Goal: Check status: Check status

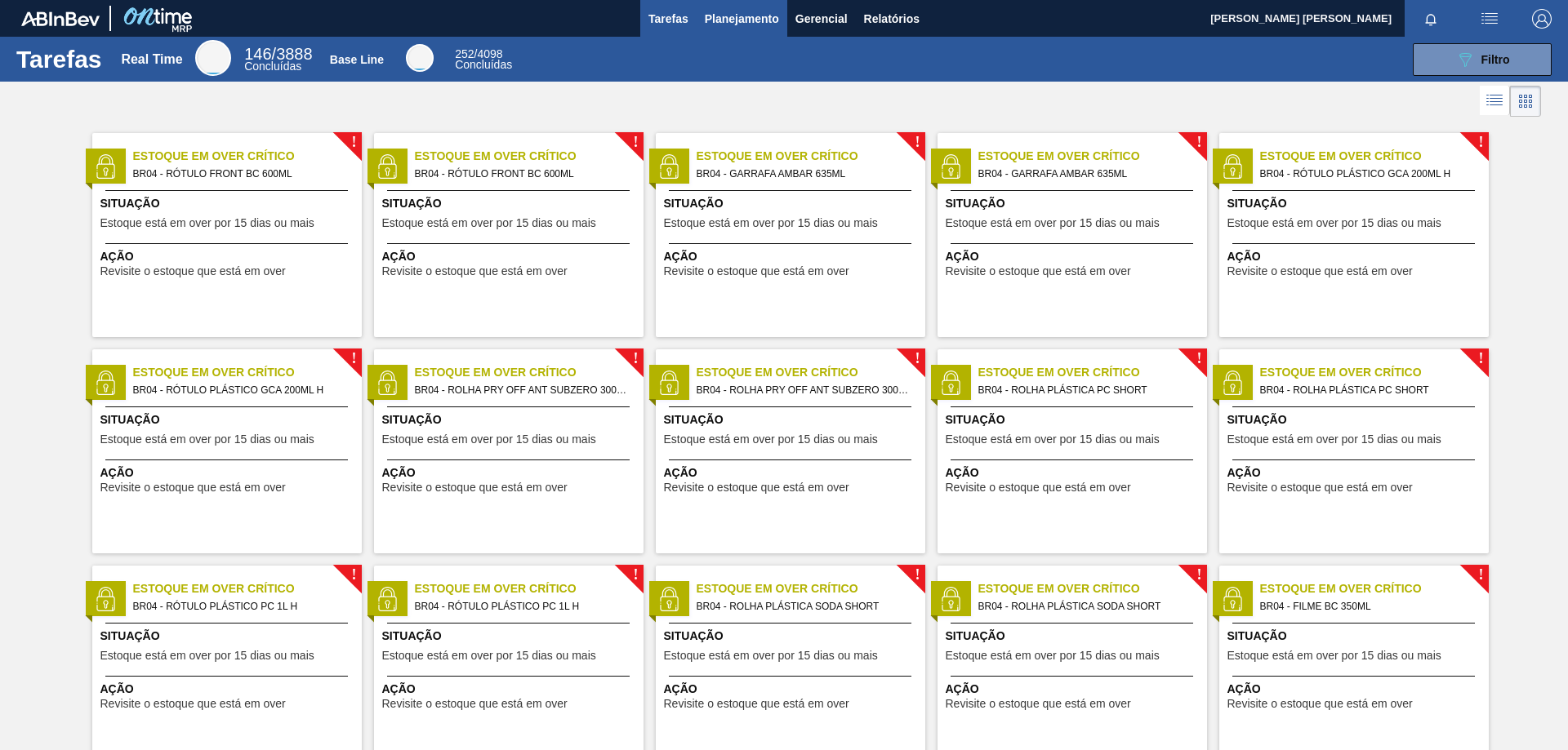
click at [734, 24] on span "Planejamento" at bounding box center [742, 19] width 74 height 20
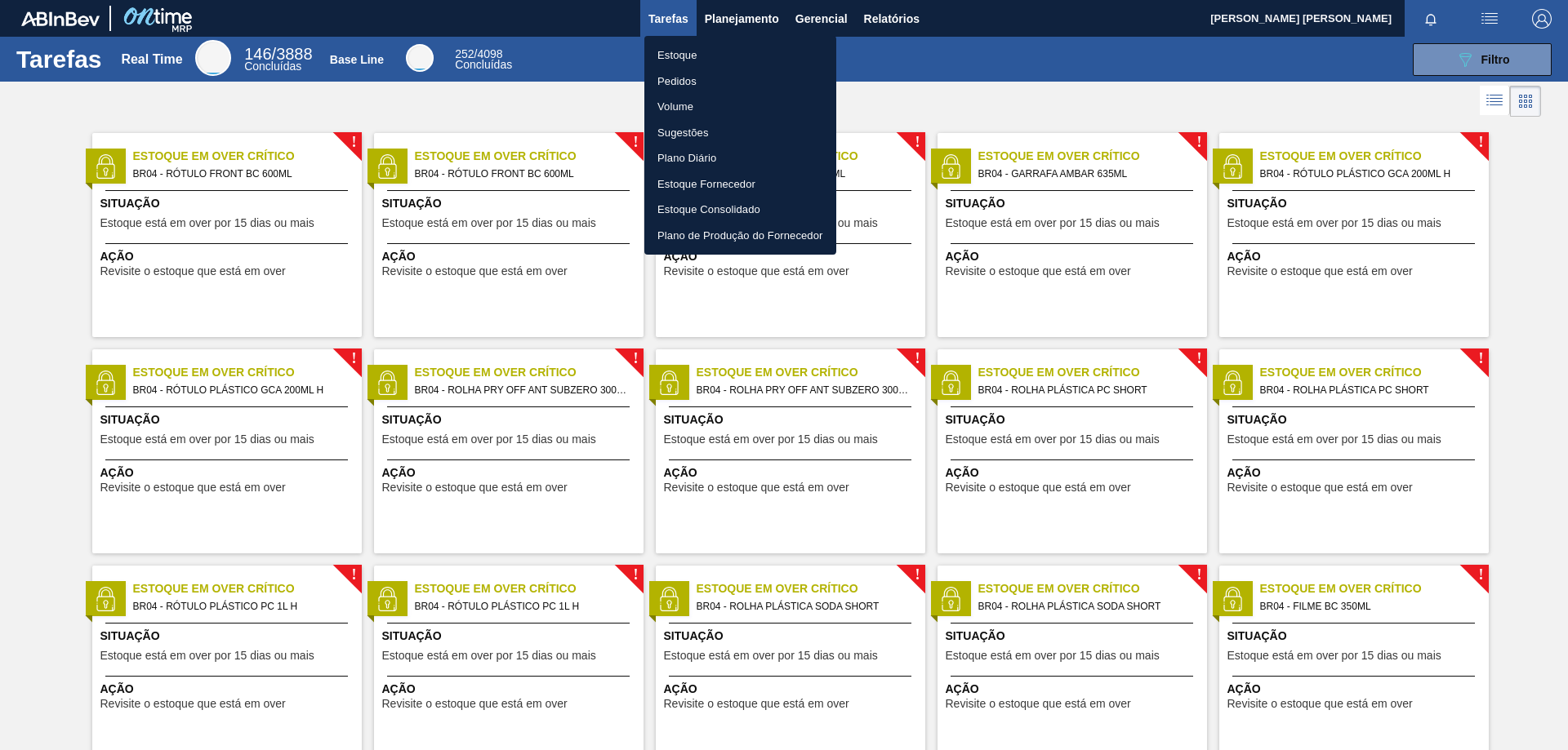
click at [685, 81] on li "Pedidos" at bounding box center [740, 82] width 192 height 26
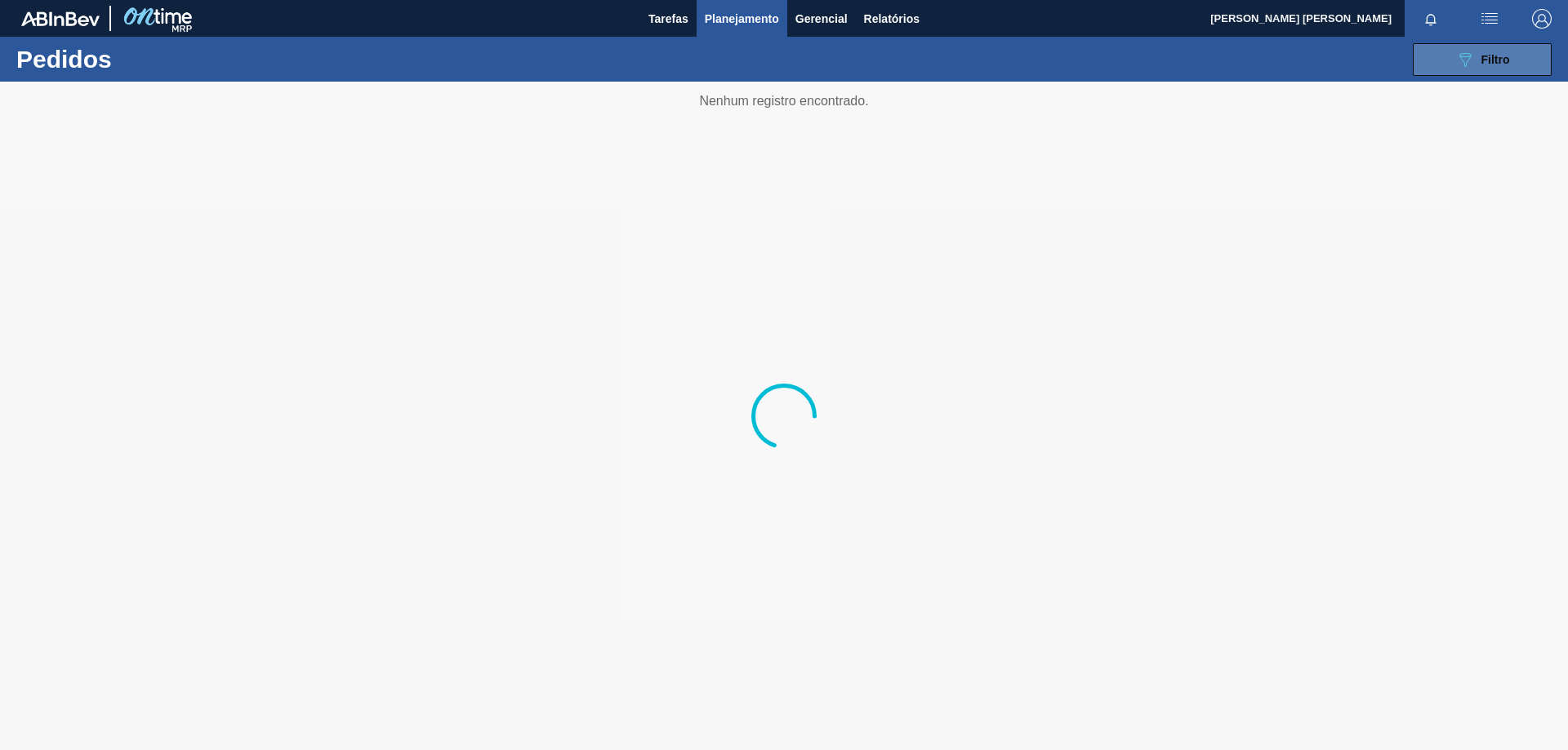
click at [1443, 62] on button "089F7B8B-B2A5-4AFE-B5C0-19BA573D28AC Filtro" at bounding box center [1482, 59] width 139 height 33
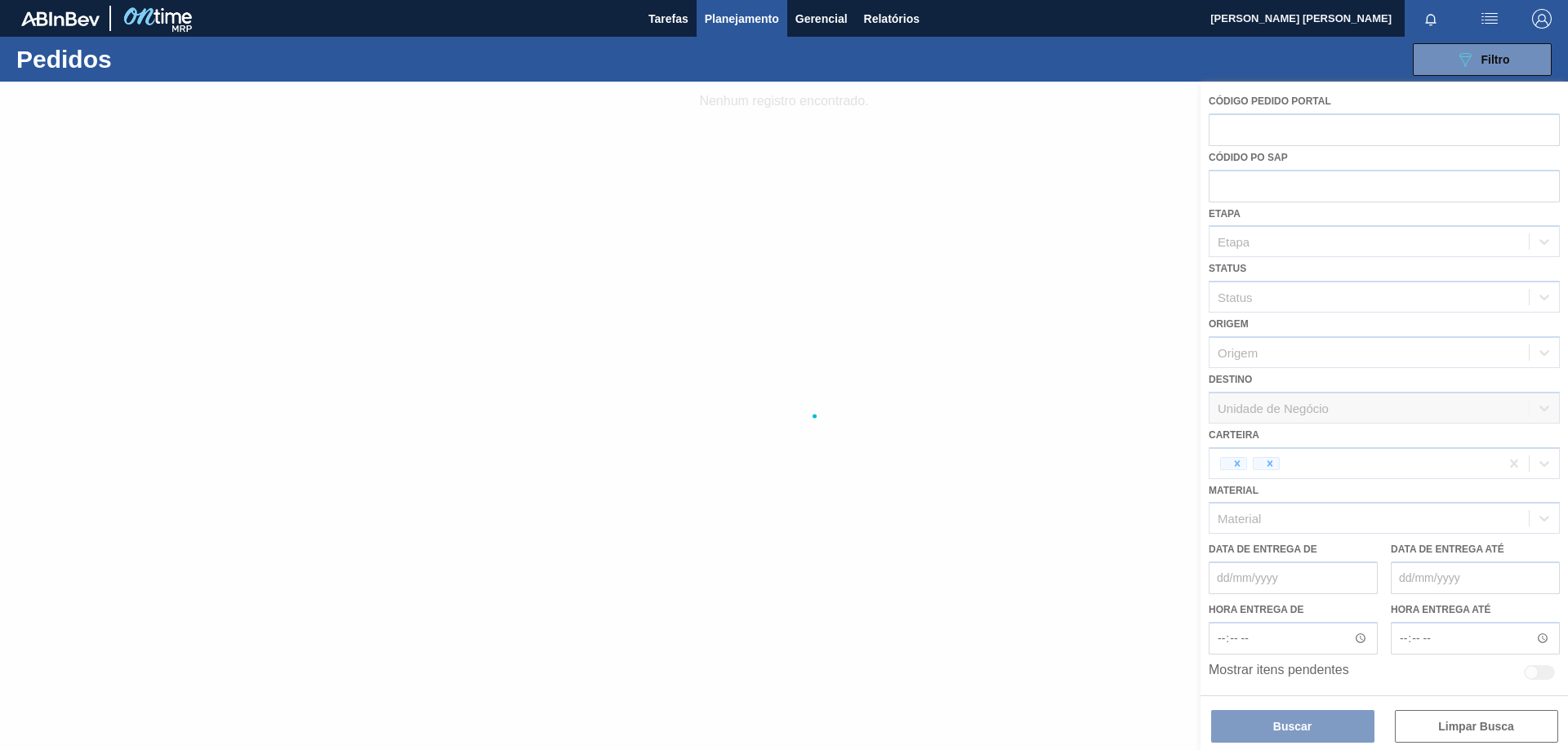
click at [1296, 468] on div at bounding box center [784, 416] width 1568 height 668
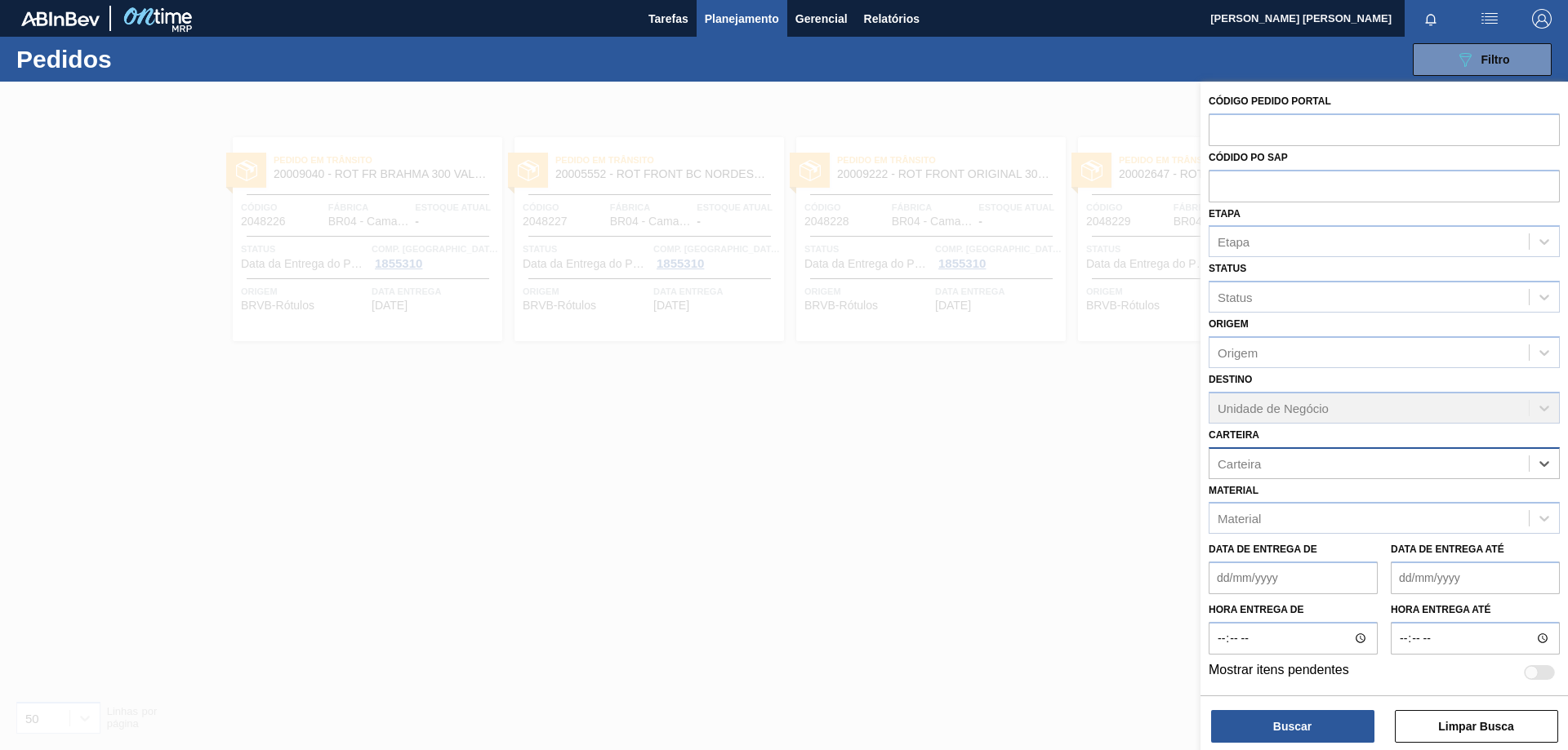
click at [1469, 467] on div "Carteira" at bounding box center [1368, 463] width 319 height 24
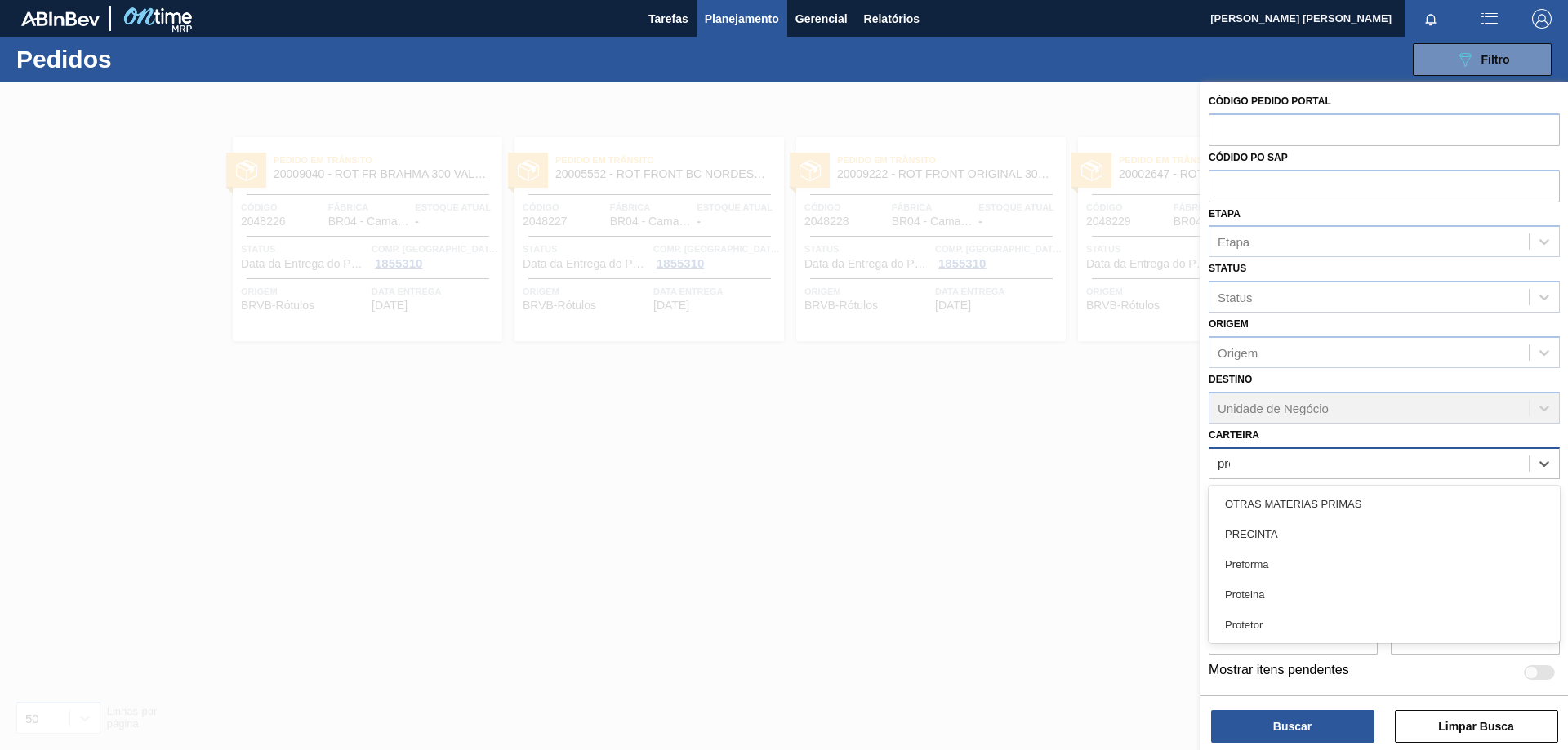
type input "pref"
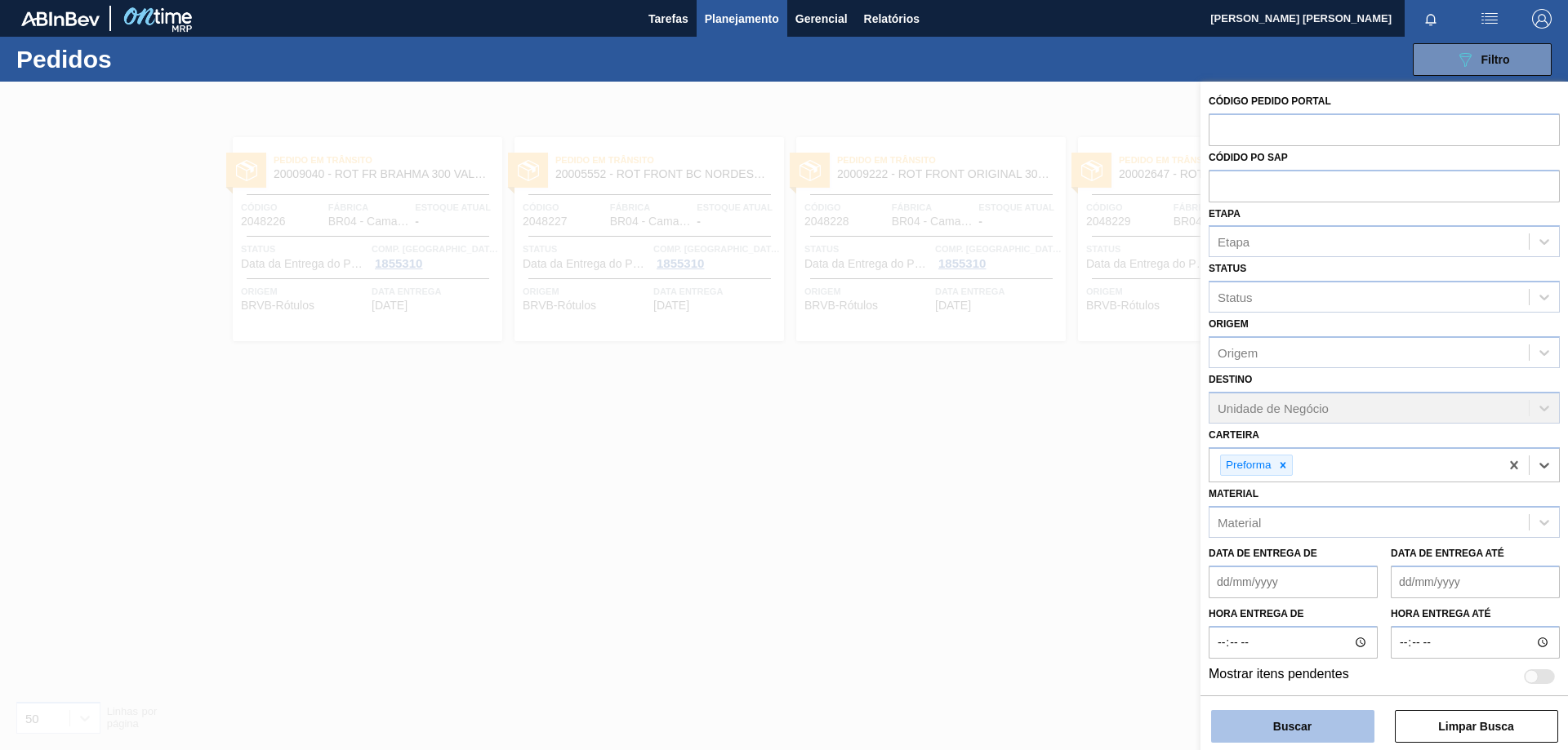
click at [1304, 730] on button "Buscar" at bounding box center [1292, 727] width 163 height 33
